Goal: Transaction & Acquisition: Purchase product/service

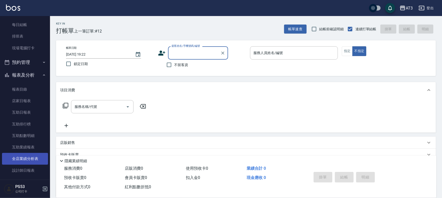
scroll to position [111, 0]
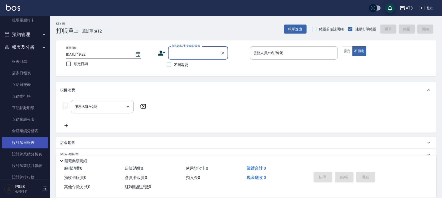
click at [28, 139] on link "設計師日報表" at bounding box center [25, 143] width 46 height 12
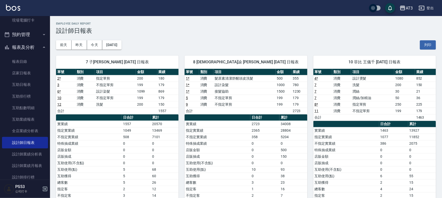
click at [121, 76] on td "指定單剪" at bounding box center [115, 78] width 41 height 7
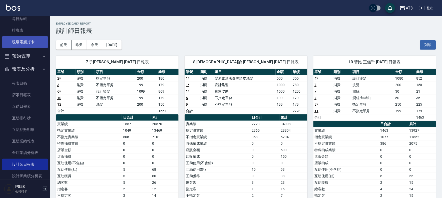
scroll to position [83, 0]
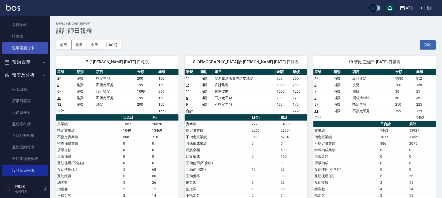
click at [28, 48] on link "現場電腦打卡" at bounding box center [25, 48] width 46 height 12
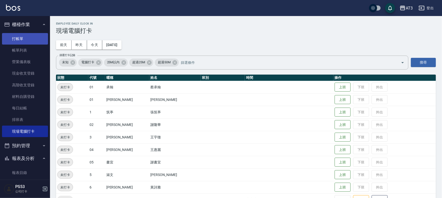
click at [19, 35] on link "打帳單" at bounding box center [25, 39] width 46 height 12
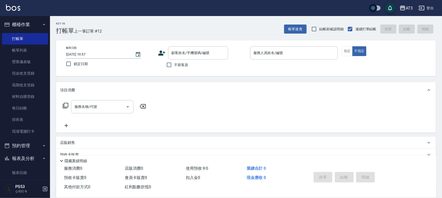
click at [159, 54] on icon at bounding box center [161, 53] width 7 height 5
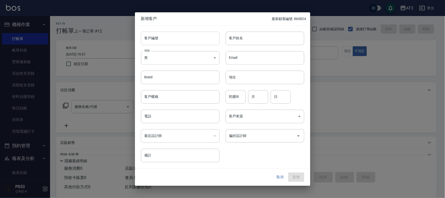
click at [161, 36] on input "客戶編號" at bounding box center [180, 39] width 79 height 14
type input "950311"
type input "[PERSON_NAME]"
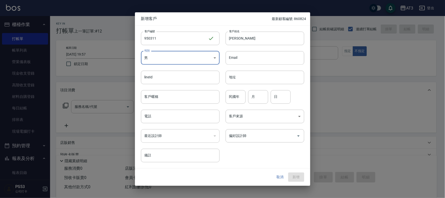
click at [191, 60] on body "AT3 登出 櫃檯作業 打帳單 帳單列表 營業儀表板 現金收支登錄 高階收支登錄 材料自購登錄 每日結帳 排班表 現場電腦打卡 預約管理 預約管理 單日預約紀…" at bounding box center [222, 122] width 445 height 244
click at [186, 86] on li "女" at bounding box center [180, 87] width 79 height 8
type input "[DEMOGRAPHIC_DATA]"
click at [239, 96] on input "民國年" at bounding box center [235, 97] width 20 height 14
type input "95"
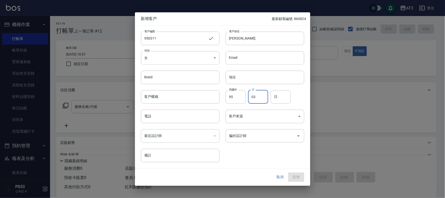
type input "03"
type input "11"
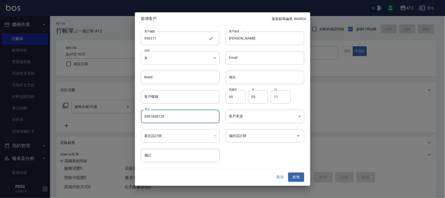
type input "0981848120"
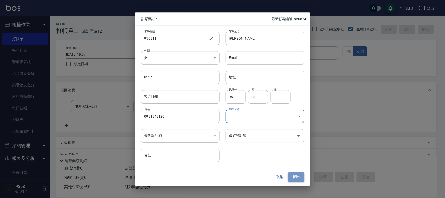
click at [296, 176] on button "新增" at bounding box center [296, 177] width 16 height 9
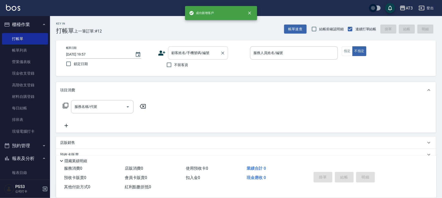
click at [189, 58] on div "顧客姓名/手機號碼/編號" at bounding box center [198, 52] width 60 height 13
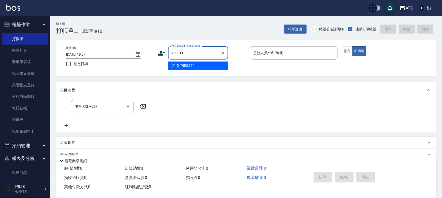
type input "950311"
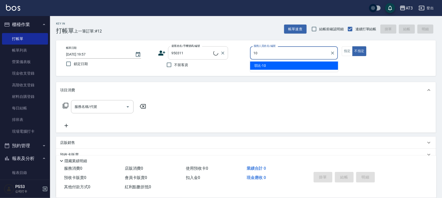
type input "10"
type button "false"
type input "[PERSON_NAME]/0981848120/950311"
type input "菲比-10"
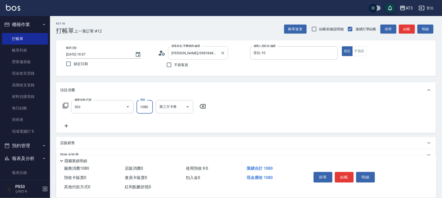
type input "設計燙髮(302)"
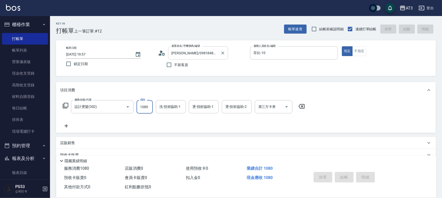
type input "[DATE] 19:59"
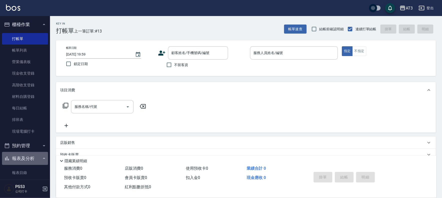
click at [28, 159] on button "報表及分析" at bounding box center [25, 158] width 46 height 13
click at [27, 159] on button "報表及分析" at bounding box center [25, 158] width 46 height 13
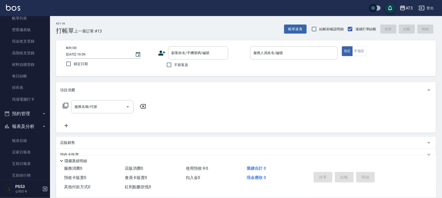
scroll to position [83, 0]
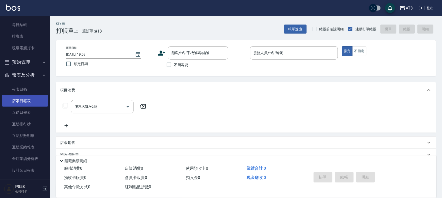
click at [21, 100] on link "店家日報表" at bounding box center [25, 101] width 46 height 12
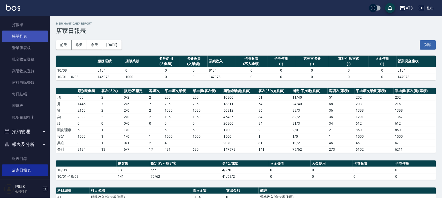
scroll to position [28, 0]
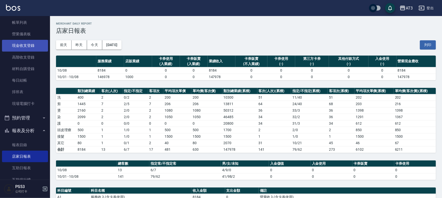
click at [23, 47] on link "現金收支登錄" at bounding box center [25, 46] width 46 height 12
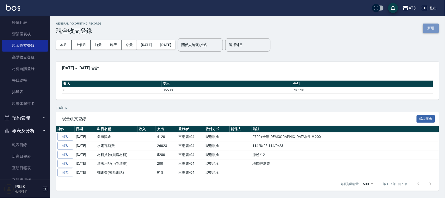
click at [430, 29] on button "新增" at bounding box center [431, 28] width 16 height 9
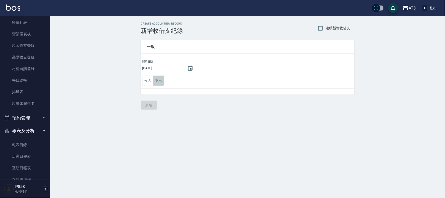
click at [159, 79] on button "支出" at bounding box center [158, 81] width 11 height 10
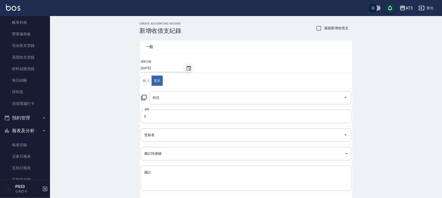
click at [189, 68] on icon "Choose date, selected date is 2025-10-08" at bounding box center [189, 68] width 5 height 5
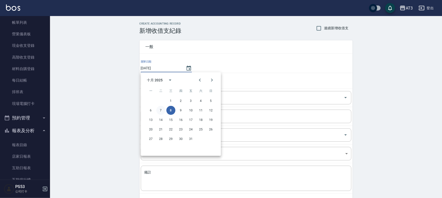
click at [160, 109] on button "7" at bounding box center [160, 110] width 9 height 9
type input "[DATE]"
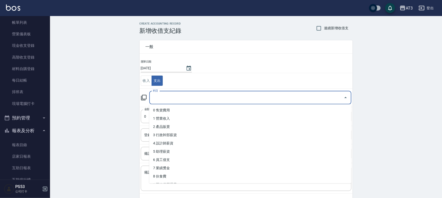
click at [161, 97] on input "科目" at bounding box center [247, 97] width 190 height 9
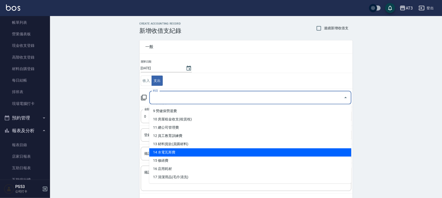
scroll to position [83, 0]
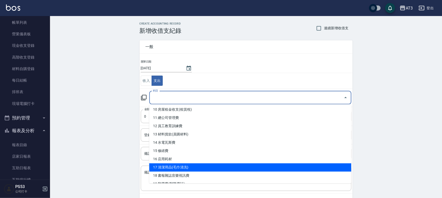
click at [190, 166] on li "17 清潔用品(毛巾清洗)" at bounding box center [250, 167] width 202 height 8
type input "17 清潔用品(毛巾清洗)"
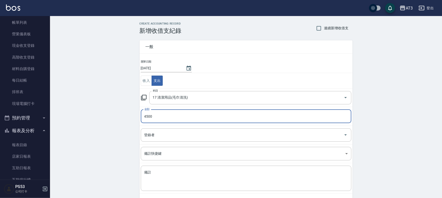
type input "4500"
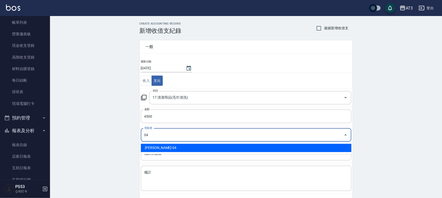
click at [174, 148] on li "[PERSON_NAME]-04" at bounding box center [246, 148] width 211 height 8
type input "[PERSON_NAME]-04"
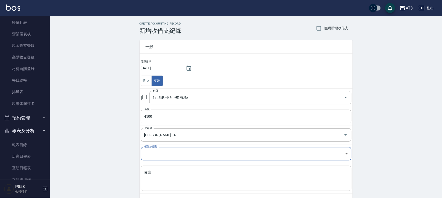
scroll to position [23, 0]
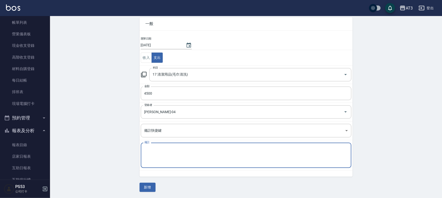
click at [179, 157] on textarea "備註" at bounding box center [246, 155] width 204 height 17
click at [156, 150] on textarea "毛巾晴潔費" at bounding box center [246, 155] width 204 height 17
type textarea "毛巾清潔費"
click at [146, 188] on button "新增" at bounding box center [148, 187] width 16 height 9
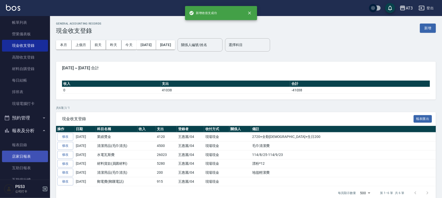
click at [25, 154] on link "店家日報表" at bounding box center [25, 157] width 46 height 12
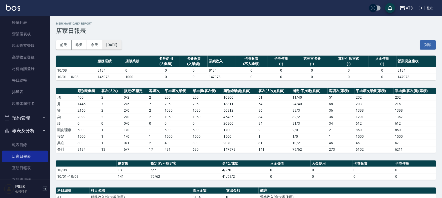
click at [120, 48] on button "[DATE]" at bounding box center [111, 44] width 19 height 9
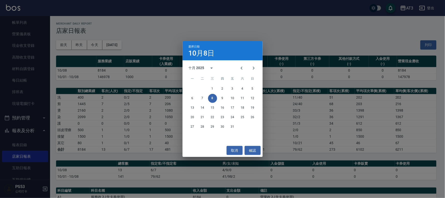
click at [88, 42] on div "選擇日期 10月8日 十月 2025 一 二 三 四 五 六 日 1 2 3 4 5 6 7 8 9 10 11 12 13 14 15 16 17 18 1…" at bounding box center [222, 99] width 445 height 198
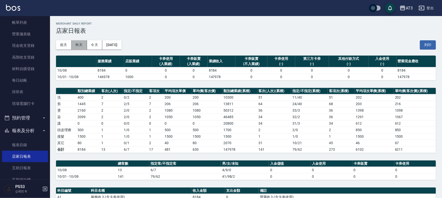
click at [85, 46] on button "昨天" at bounding box center [80, 44] width 16 height 9
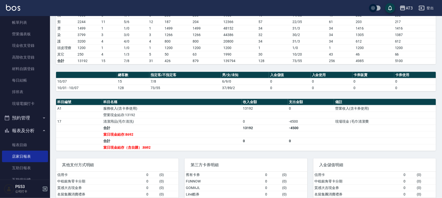
scroll to position [83, 0]
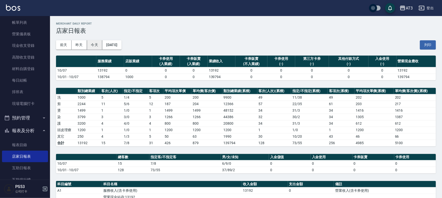
click at [93, 42] on button "今天" at bounding box center [95, 44] width 16 height 9
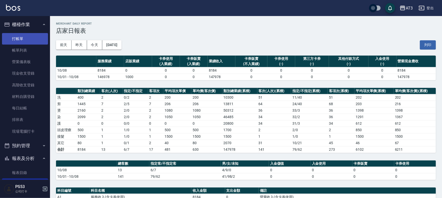
click at [23, 38] on link "打帳單" at bounding box center [25, 39] width 46 height 12
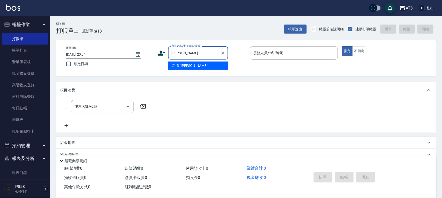
type input "[PERSON_NAME]"
click at [224, 51] on icon "Clear" at bounding box center [222, 53] width 5 height 5
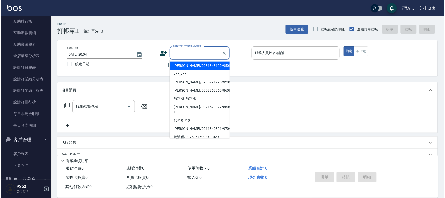
scroll to position [198, 0]
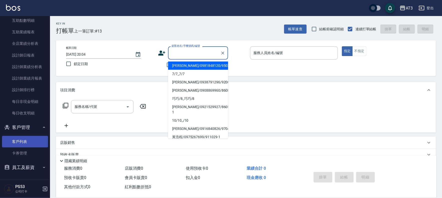
click at [21, 139] on link "客戶列表" at bounding box center [25, 142] width 46 height 12
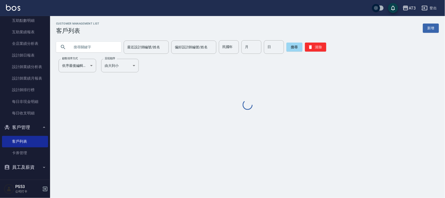
click at [101, 45] on input "text" at bounding box center [93, 47] width 47 height 14
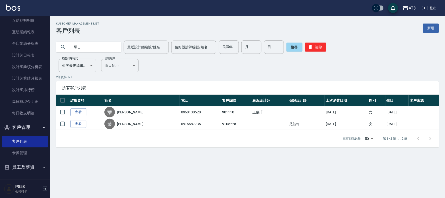
type input "[PERSON_NAME]"
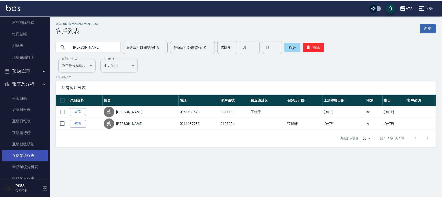
scroll to position [4, 0]
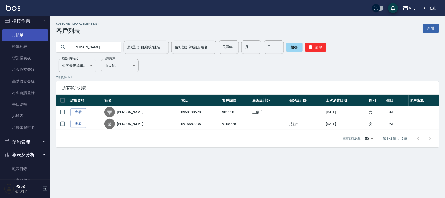
click at [28, 37] on link "打帳單" at bounding box center [25, 35] width 46 height 12
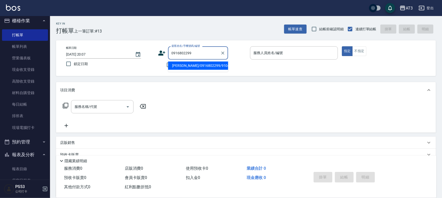
type input "[PERSON_NAME]/0916802299/910426"
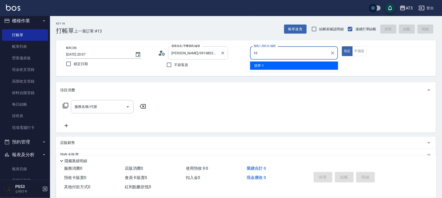
type input "菲比-10"
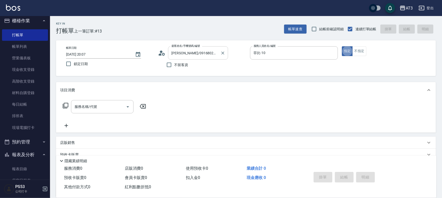
type button "true"
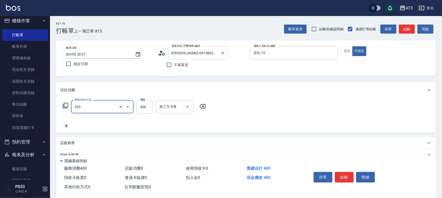
type input "指定單剪(203)"
type input "200"
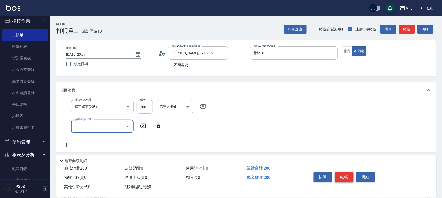
click at [343, 177] on button "結帳" at bounding box center [344, 177] width 19 height 11
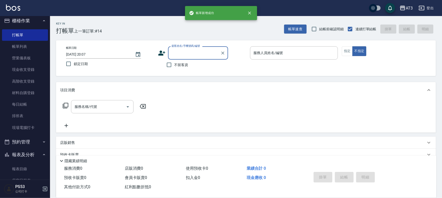
type input "0"
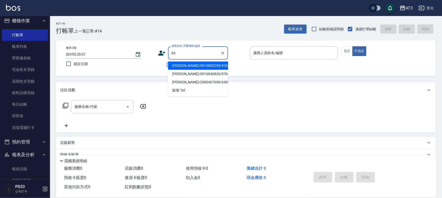
type input "[PERSON_NAME]/0916802299/910426"
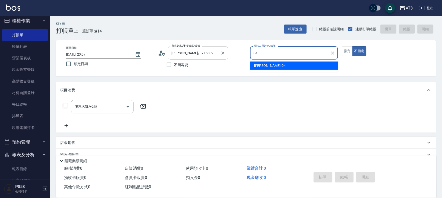
type input "惠麗-04"
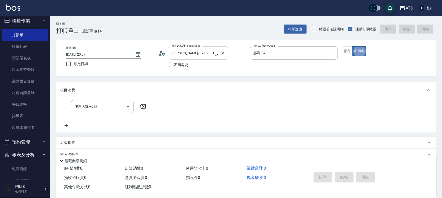
type button "false"
type input "[PERSON_NAME]/04_[PERSON_NAME]/04"
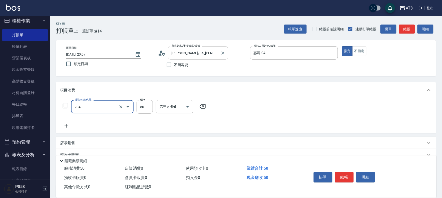
type input "修眉毛(204)"
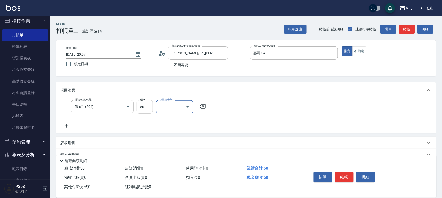
click at [137, 107] on input "50" at bounding box center [145, 107] width 16 height 14
type input "100"
click at [343, 176] on button "結帳" at bounding box center [344, 177] width 19 height 11
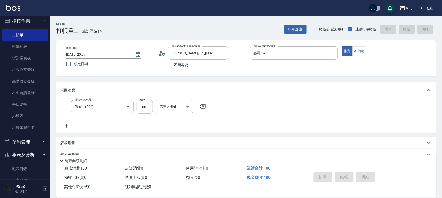
type input "[DATE] 20:08"
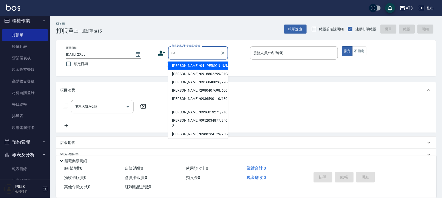
type input "04"
type input "0"
type input "[PERSON_NAME]/04_[PERSON_NAME]/04"
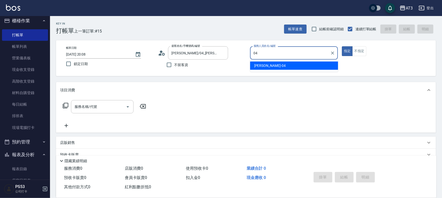
type input "惠麗-04"
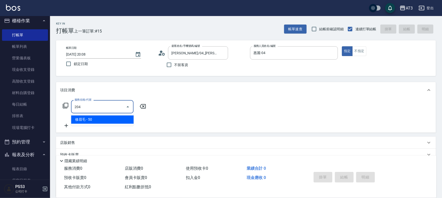
type input "修眉毛(204)"
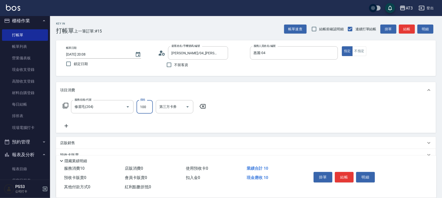
type input "100"
click at [341, 178] on button "結帳" at bounding box center [344, 177] width 19 height 11
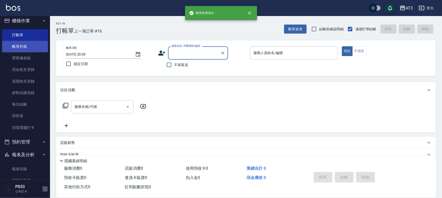
click at [12, 47] on link "帳單列表" at bounding box center [25, 47] width 46 height 12
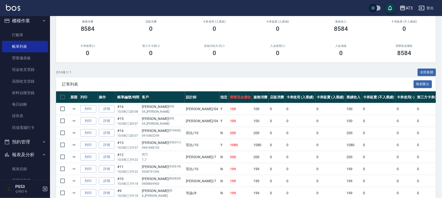
scroll to position [56, 0]
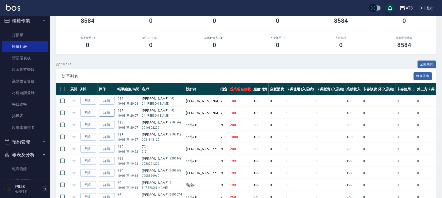
click at [108, 111] on link "詳情" at bounding box center [107, 113] width 16 height 8
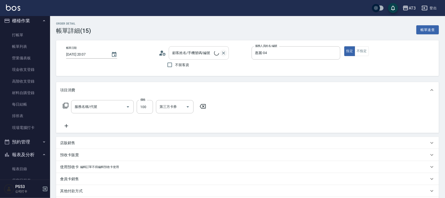
type input "[DATE] 20:07"
type input "惠麗-04"
click at [222, 53] on icon "Clear" at bounding box center [222, 53] width 5 height 5
type input "修眉毛(204)"
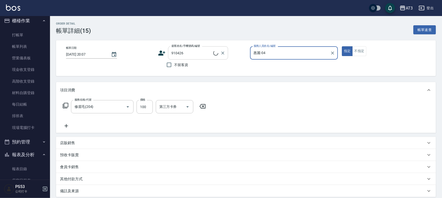
type input "[PERSON_NAME]/0916802299/910426"
click at [209, 52] on input "[PERSON_NAME]/0916802299/910426" at bounding box center [194, 53] width 48 height 9
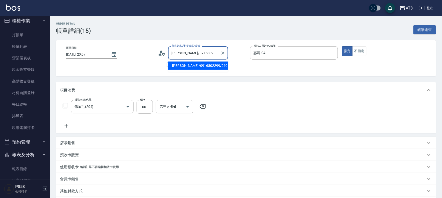
click at [213, 68] on li "[PERSON_NAME]/0916802299/910426" at bounding box center [198, 66] width 60 height 8
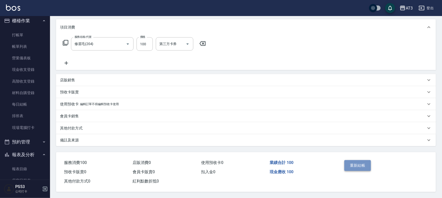
click at [354, 166] on button "重新結帳" at bounding box center [358, 165] width 27 height 11
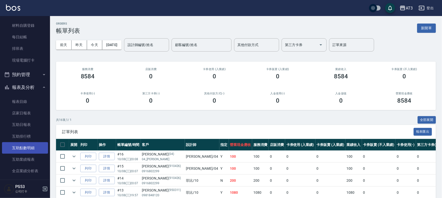
scroll to position [87, 0]
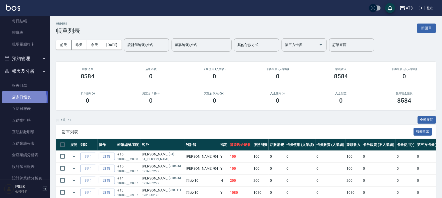
click at [19, 98] on link "店家日報表" at bounding box center [25, 97] width 46 height 12
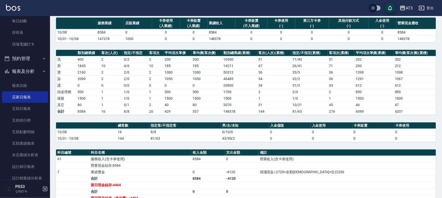
scroll to position [28, 0]
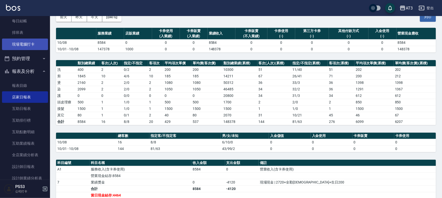
click at [14, 45] on link "現場電腦打卡" at bounding box center [25, 45] width 46 height 12
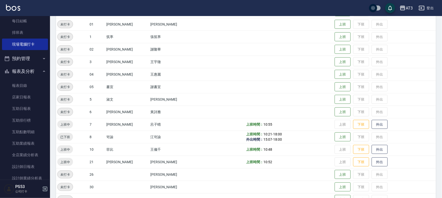
scroll to position [83, 0]
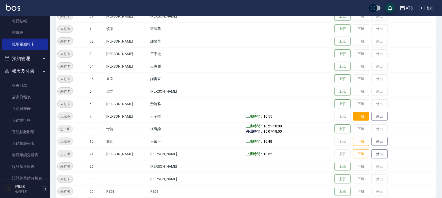
click at [353, 115] on button "下班" at bounding box center [361, 116] width 16 height 9
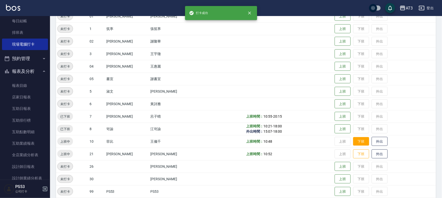
click at [357, 140] on button "下班" at bounding box center [361, 141] width 16 height 9
click at [357, 153] on button "下班" at bounding box center [361, 154] width 16 height 9
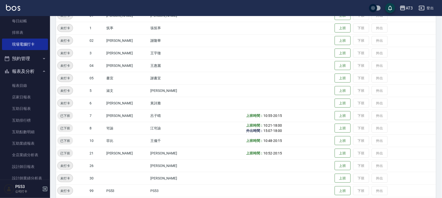
scroll to position [0, 0]
